Goal: Task Accomplishment & Management: Complete application form

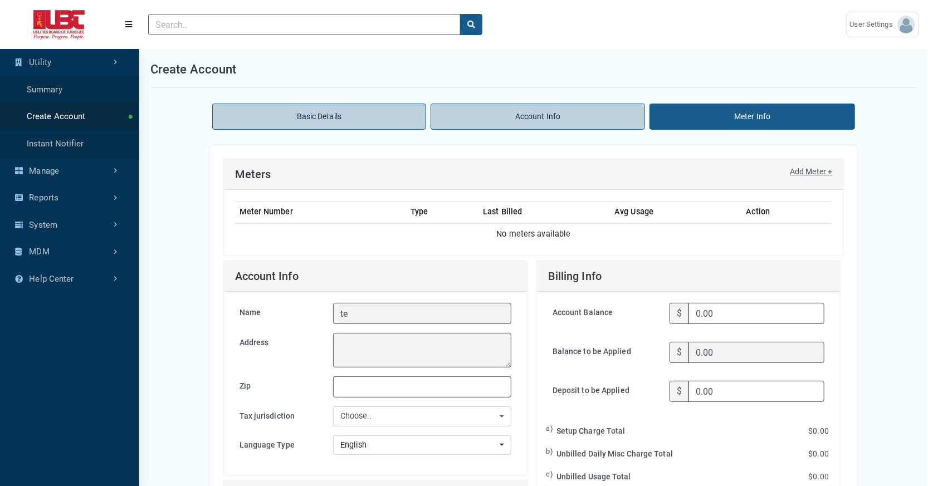
scroll to position [3, 0]
click at [75, 130] on link "Create Account" at bounding box center [69, 116] width 139 height 27
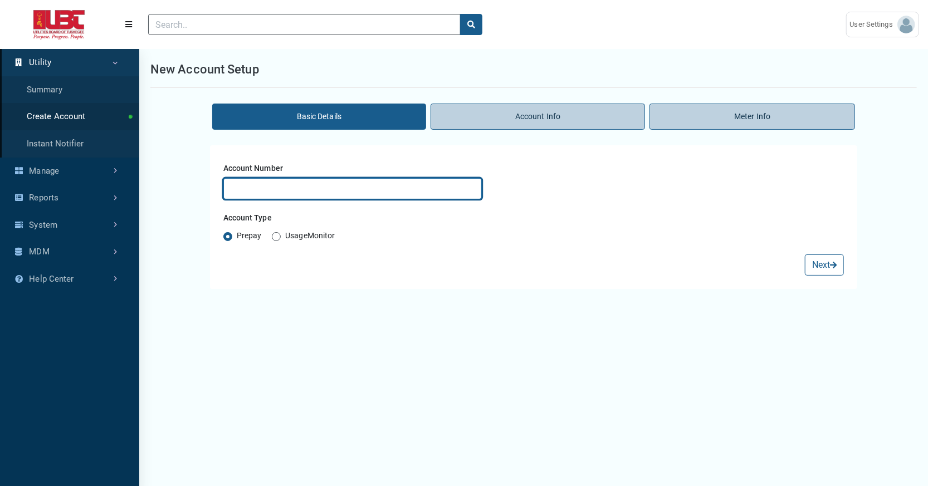
click at [279, 199] on input "text" at bounding box center [352, 188] width 259 height 21
type input "test"
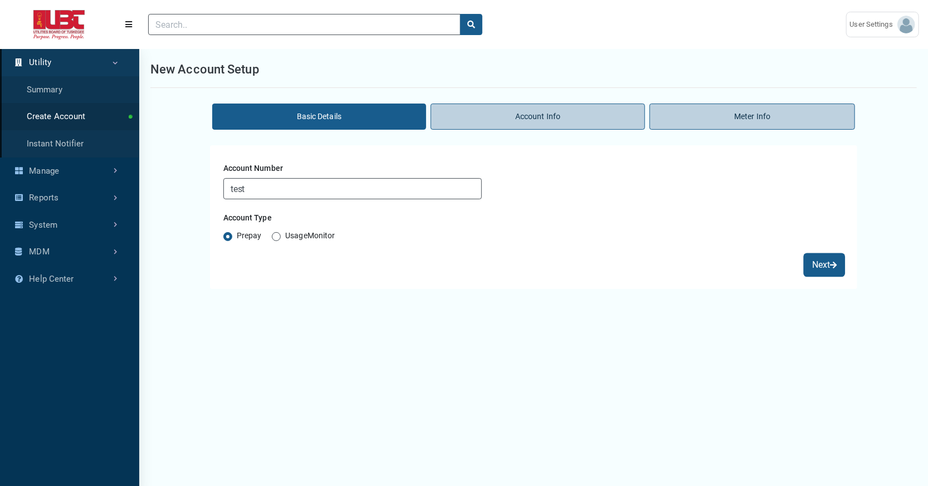
click at [820, 276] on button "Next" at bounding box center [824, 265] width 39 height 21
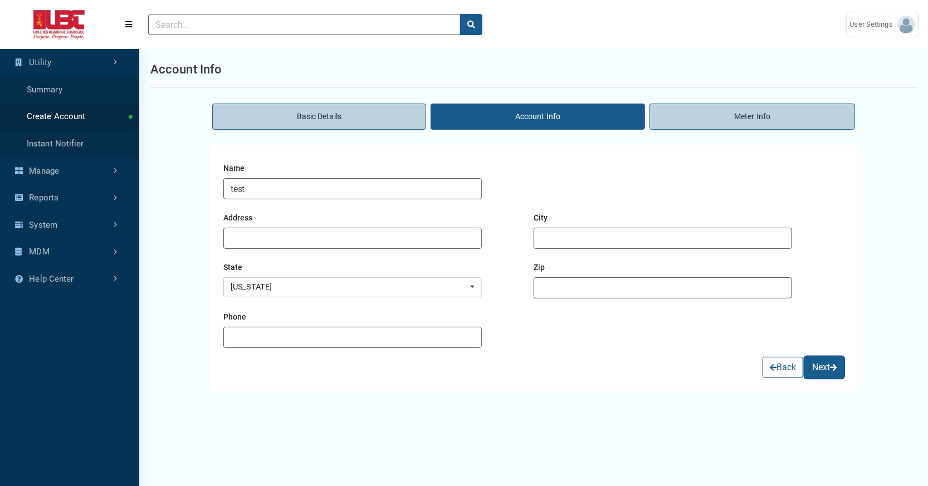
click at [830, 372] on span "submit" at bounding box center [833, 368] width 7 height 8
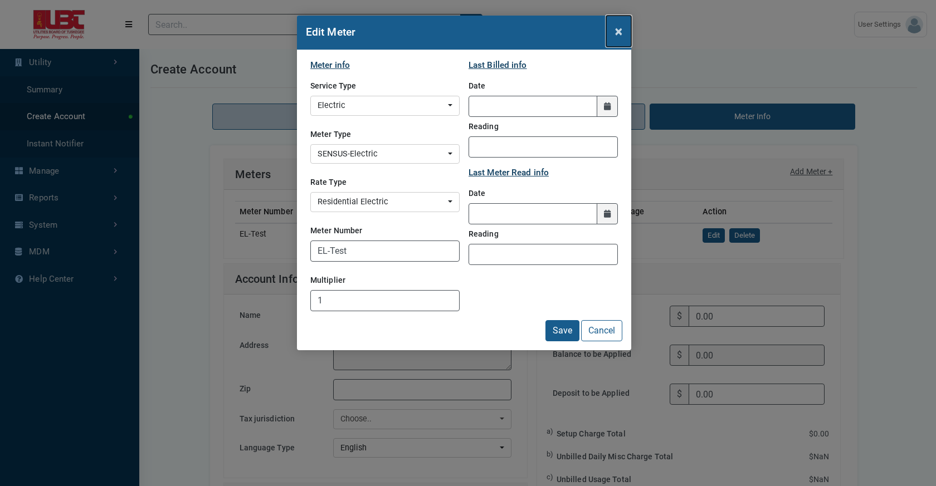
click at [617, 37] on span "×" at bounding box center [618, 31] width 7 height 16
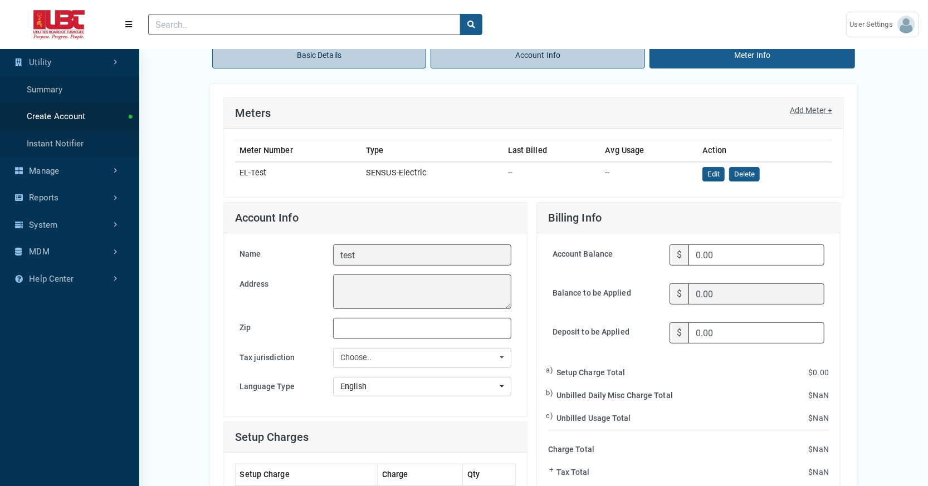
scroll to position [61, 0]
click at [790, 117] on link "Add Meter +" at bounding box center [811, 111] width 42 height 12
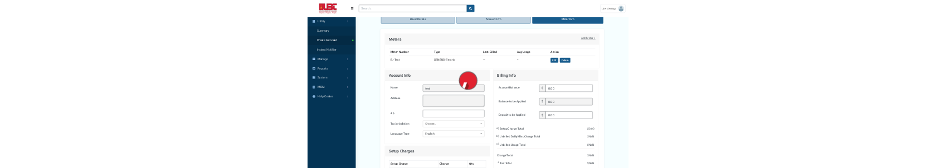
scroll to position [0, 0]
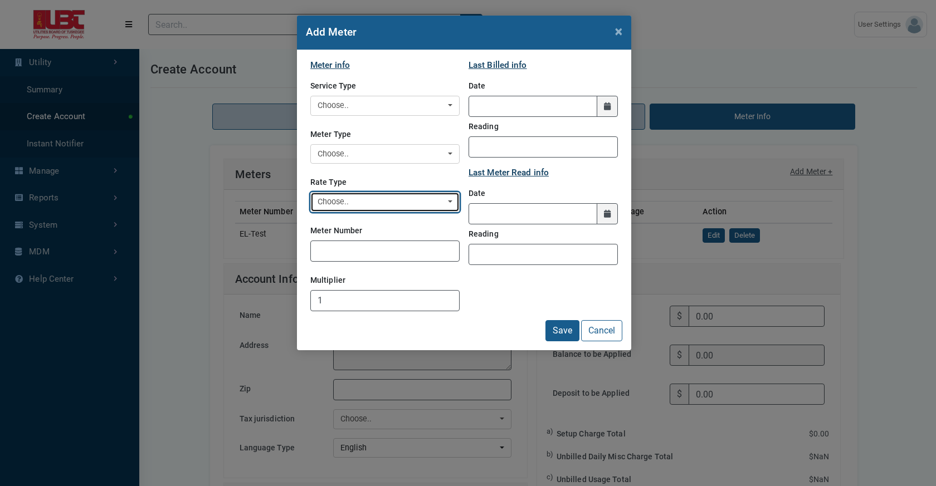
click at [348, 208] on div "Choose.." at bounding box center [382, 202] width 128 height 12
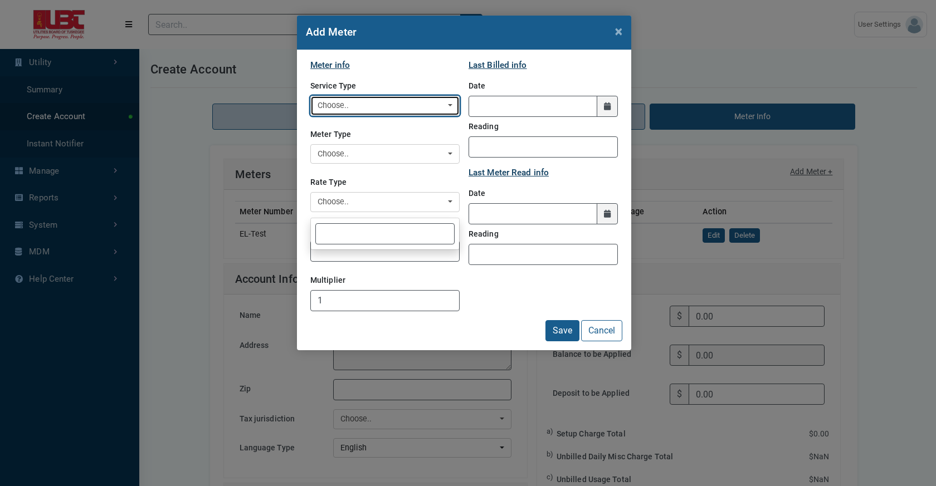
click at [358, 112] on div "Choose.." at bounding box center [382, 106] width 128 height 12
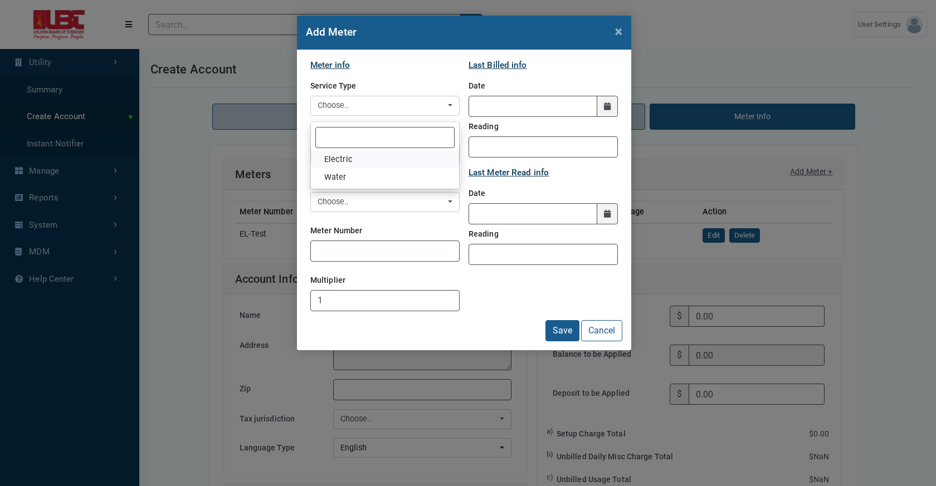
click at [345, 166] on span "Electric" at bounding box center [338, 160] width 28 height 12
select select "Electric"
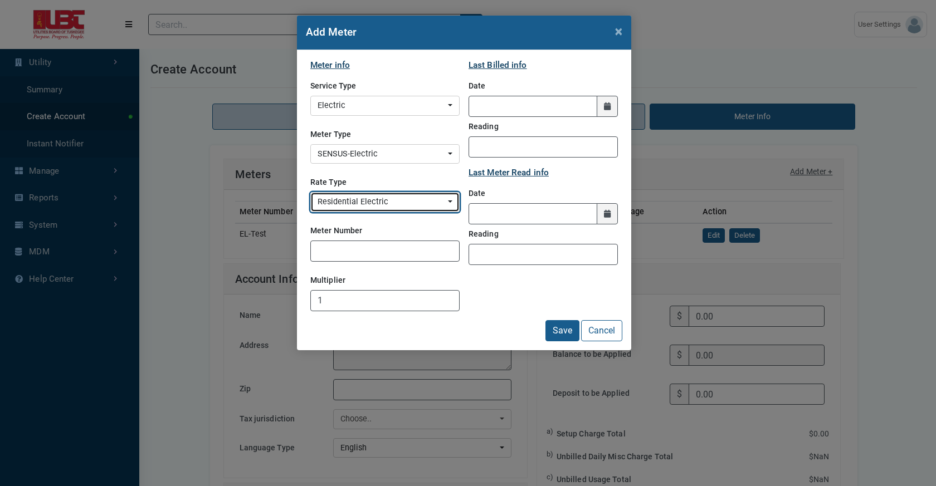
click at [383, 208] on div "Residential Electric" at bounding box center [382, 202] width 128 height 12
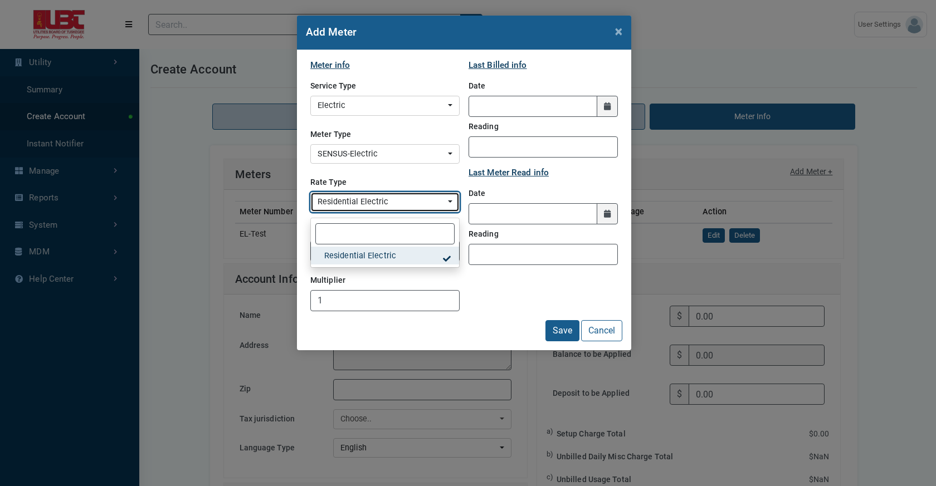
click at [383, 208] on div "Residential Electric" at bounding box center [382, 202] width 128 height 12
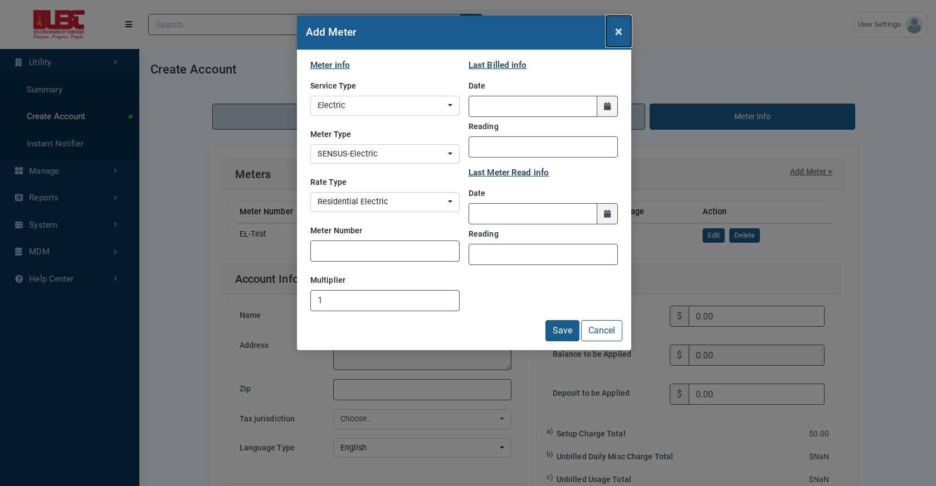
click at [618, 39] on span "×" at bounding box center [618, 31] width 7 height 16
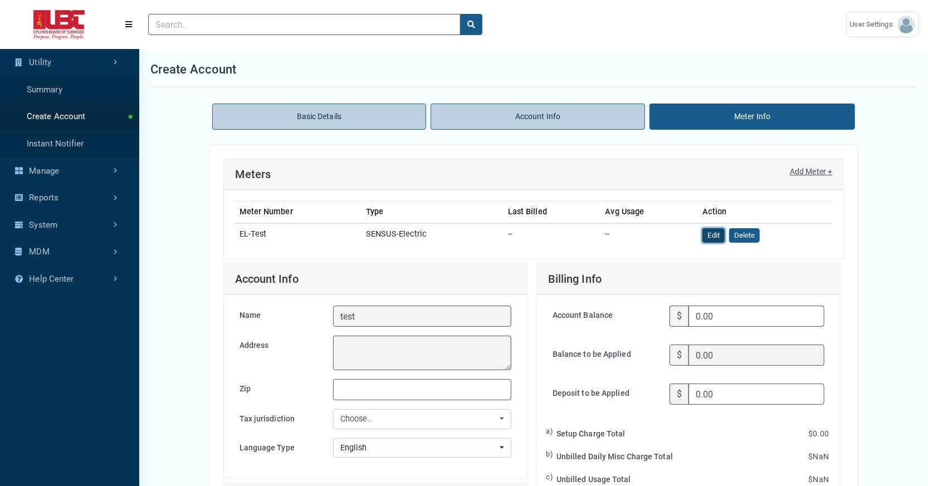
click at [716, 243] on button "Edit" at bounding box center [714, 235] width 22 height 15
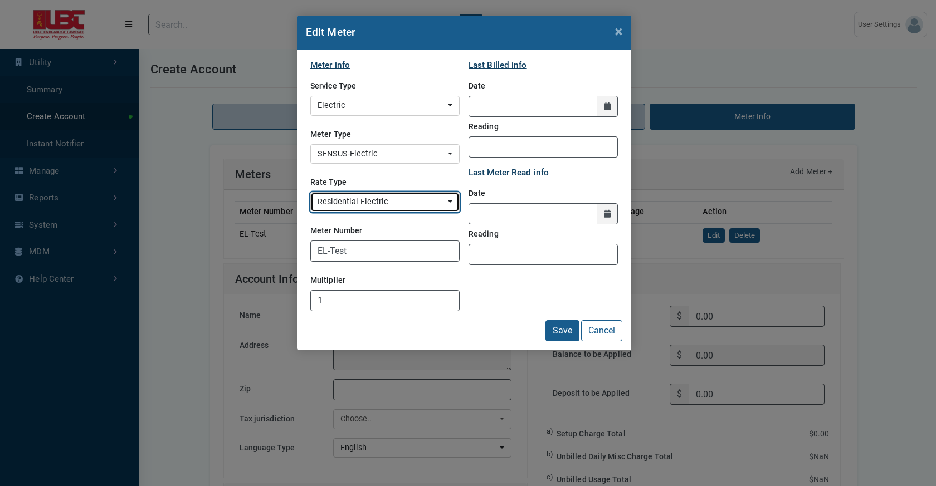
click at [360, 208] on div "Residential Electric" at bounding box center [382, 202] width 128 height 12
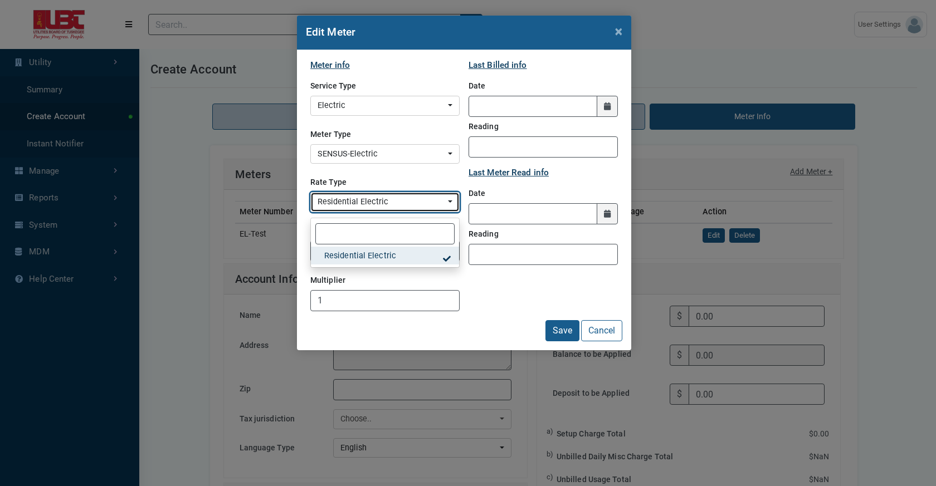
click at [360, 208] on div "Residential Electric" at bounding box center [382, 202] width 128 height 12
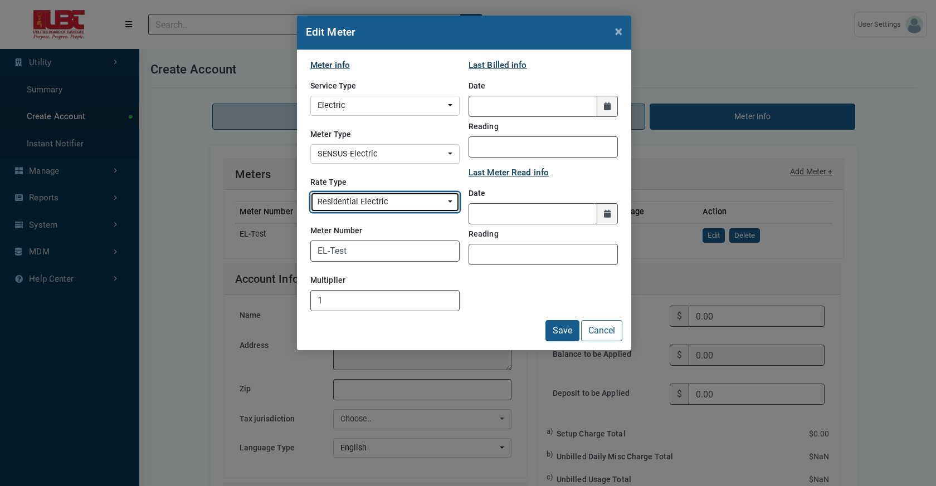
click at [393, 208] on div "Residential Electric" at bounding box center [382, 202] width 128 height 12
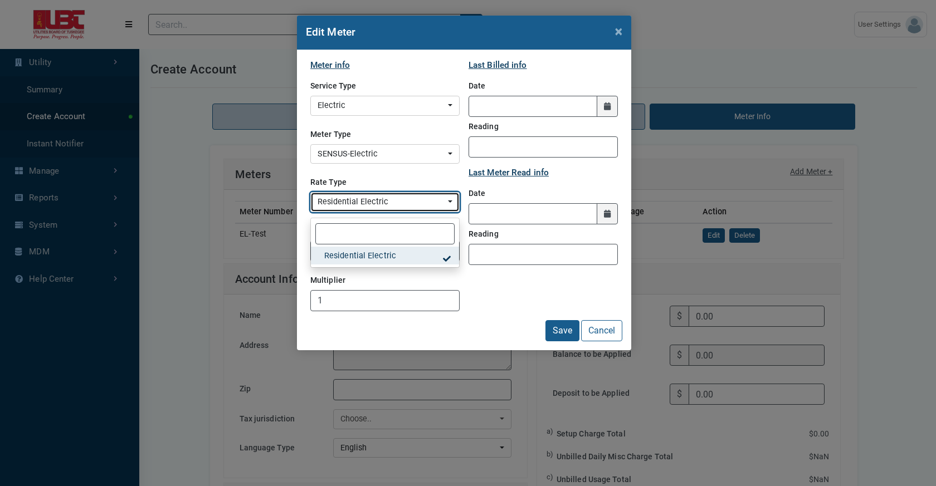
click at [393, 208] on div "Residential Electric" at bounding box center [382, 202] width 128 height 12
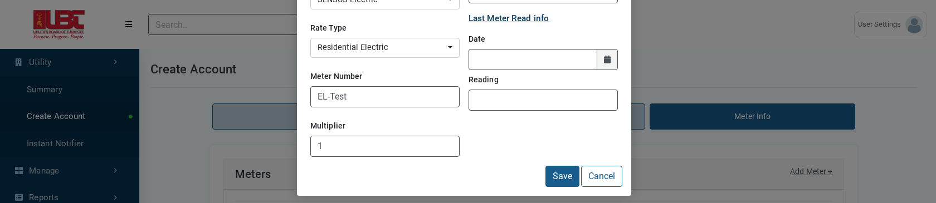
scroll to position [182, 0]
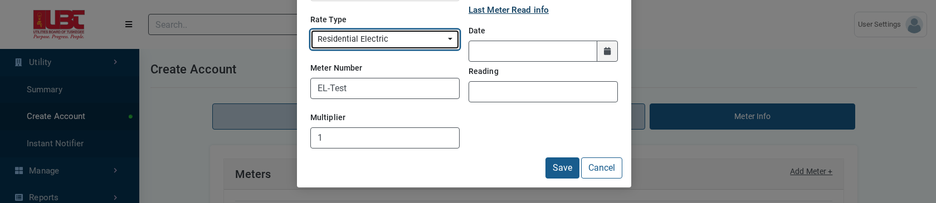
click at [444, 50] on button "Residential Electric" at bounding box center [384, 40] width 149 height 20
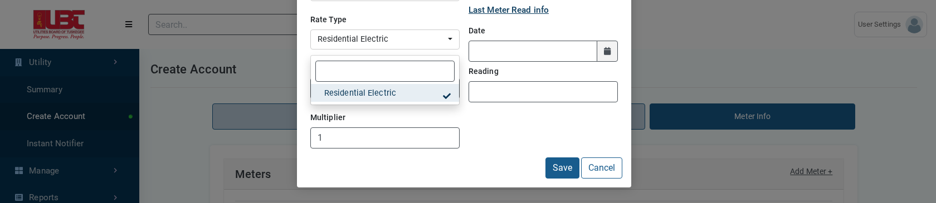
click at [81, 17] on div "Edit Meter × Meter info Service Type Electric Water Electric Meter Type SENSUS-…" at bounding box center [468, 101] width 936 height 203
